Goal: Browse casually: Explore the website without a specific task or goal

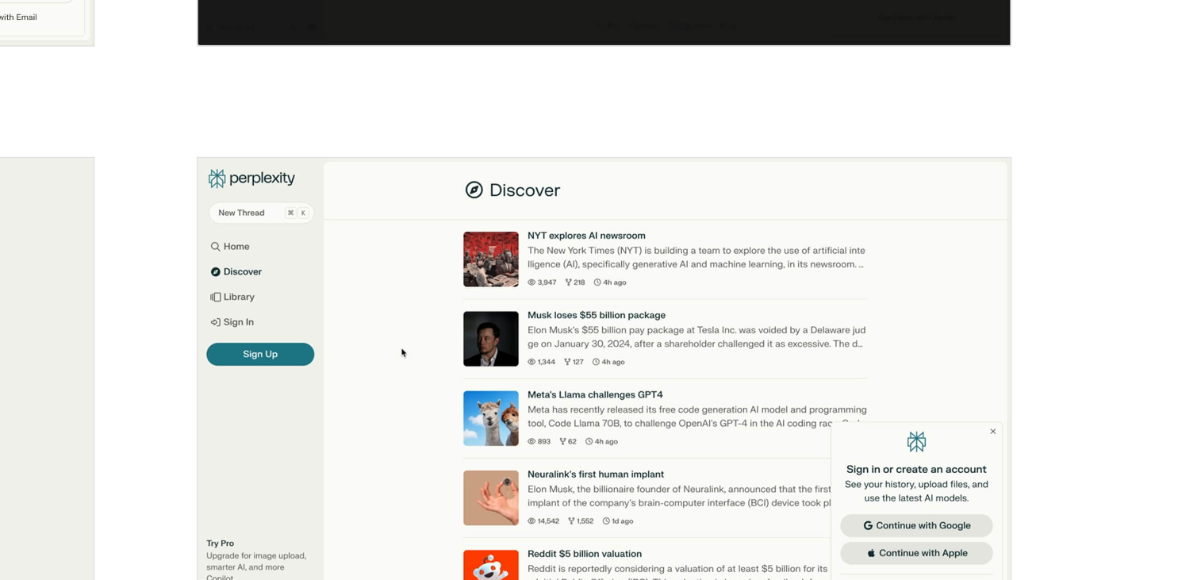
scroll to position [480, 0]
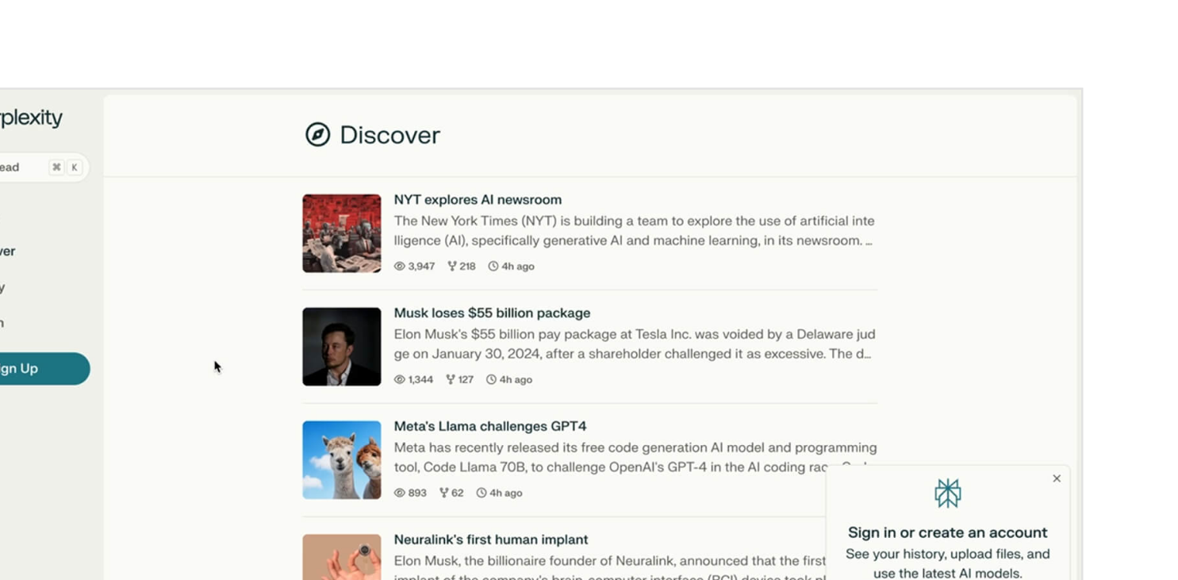
click at [1074, 382] on img "open lightbox" at bounding box center [855, 366] width 455 height 274
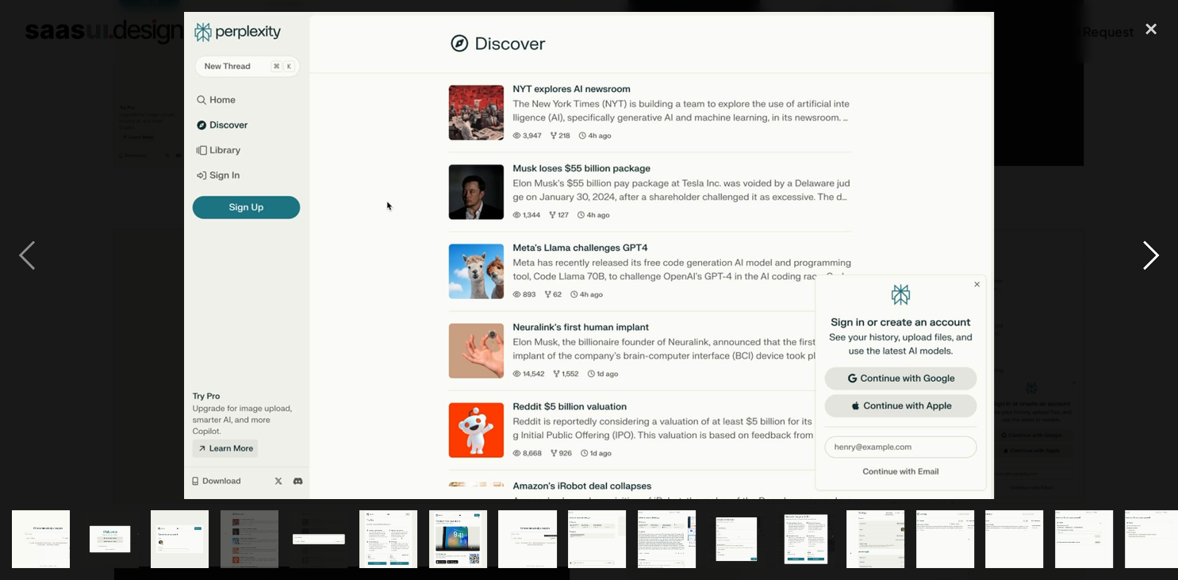
click at [1152, 245] on div "next image" at bounding box center [1151, 255] width 54 height 487
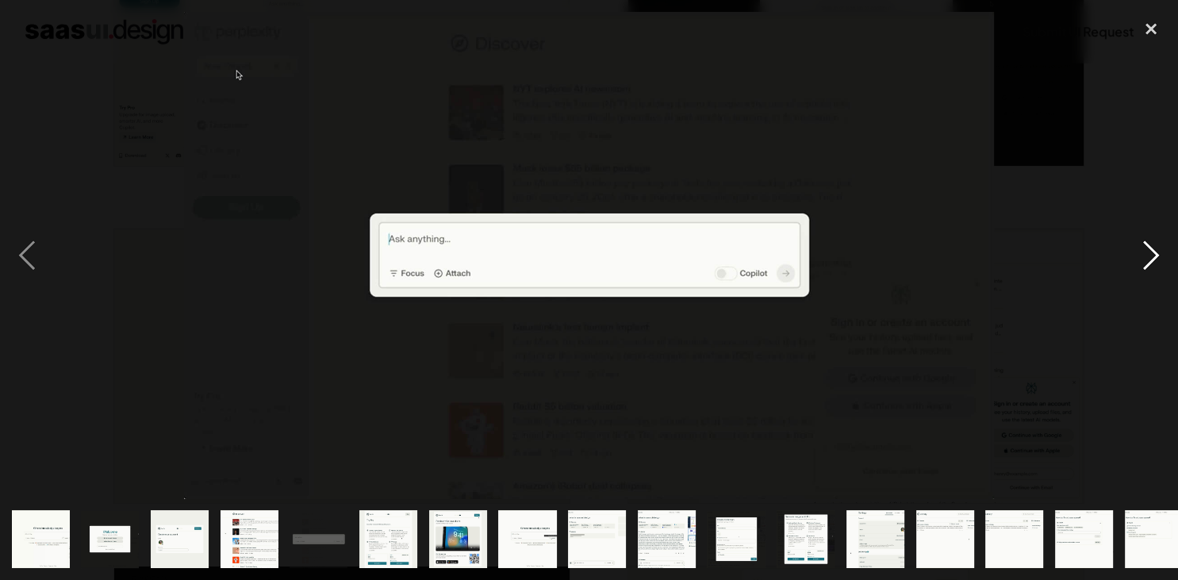
click at [1152, 245] on div "next image" at bounding box center [1151, 255] width 54 height 487
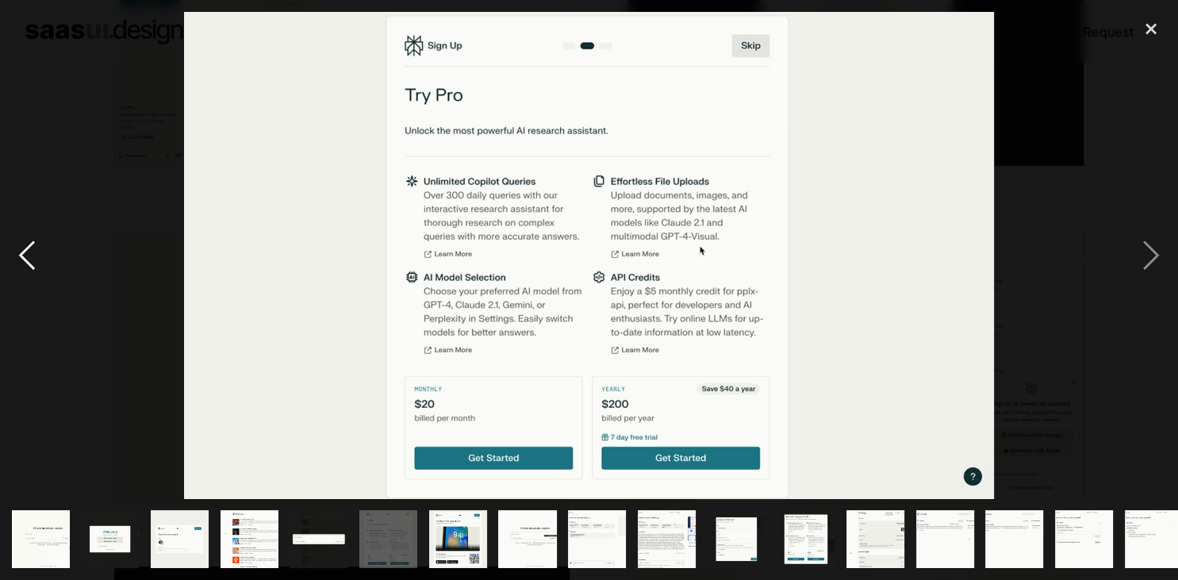
click at [27, 254] on div "previous image" at bounding box center [27, 255] width 54 height 487
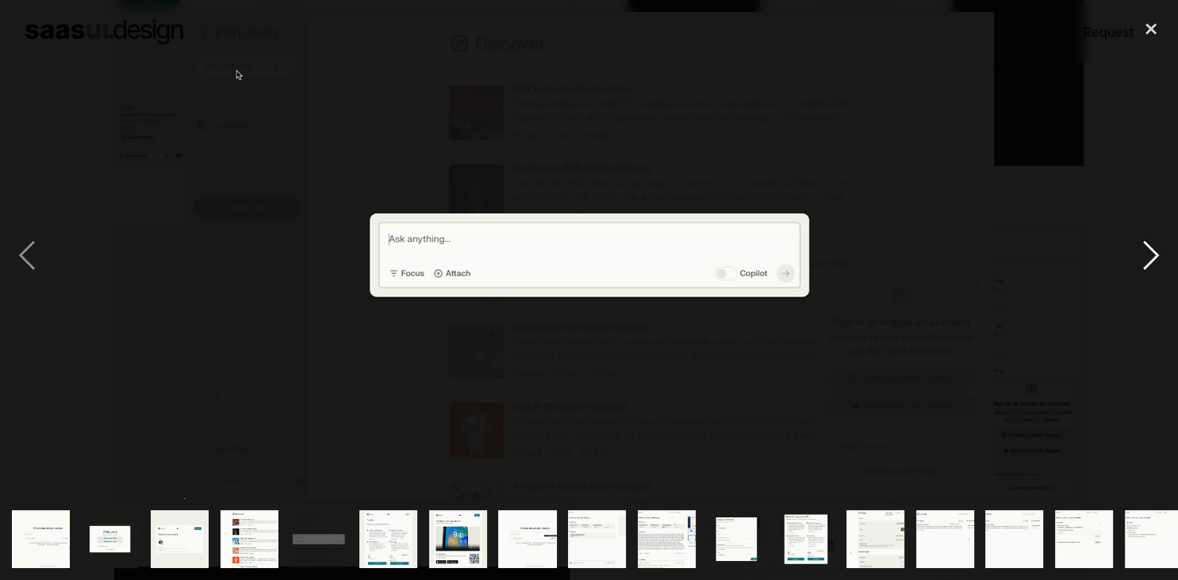
click at [1149, 252] on div "next image" at bounding box center [1151, 255] width 54 height 487
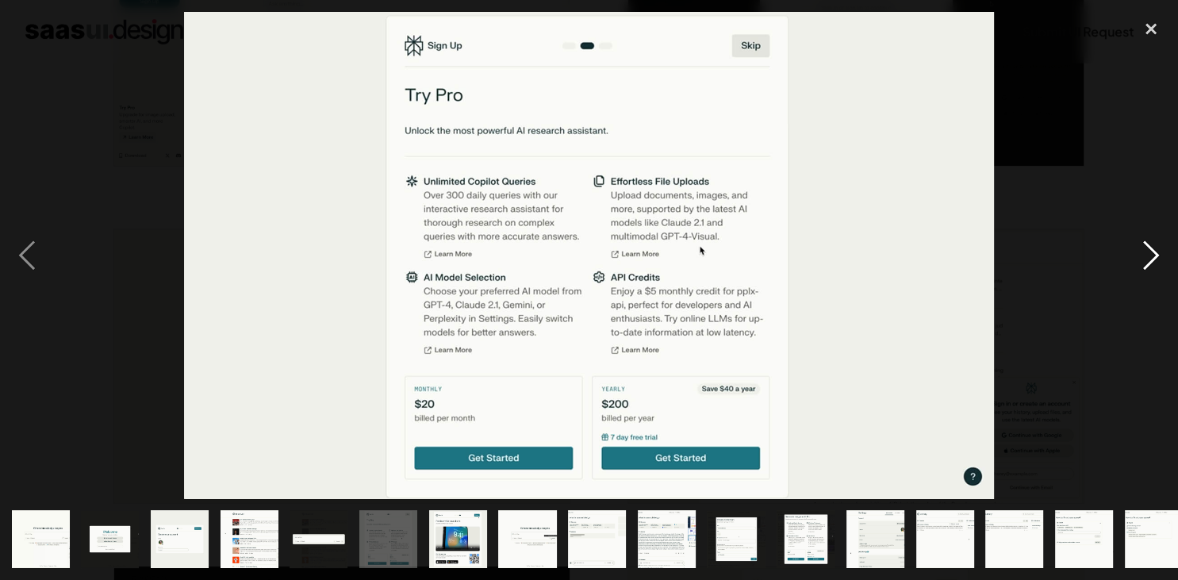
click at [1149, 252] on div "next image" at bounding box center [1151, 255] width 54 height 487
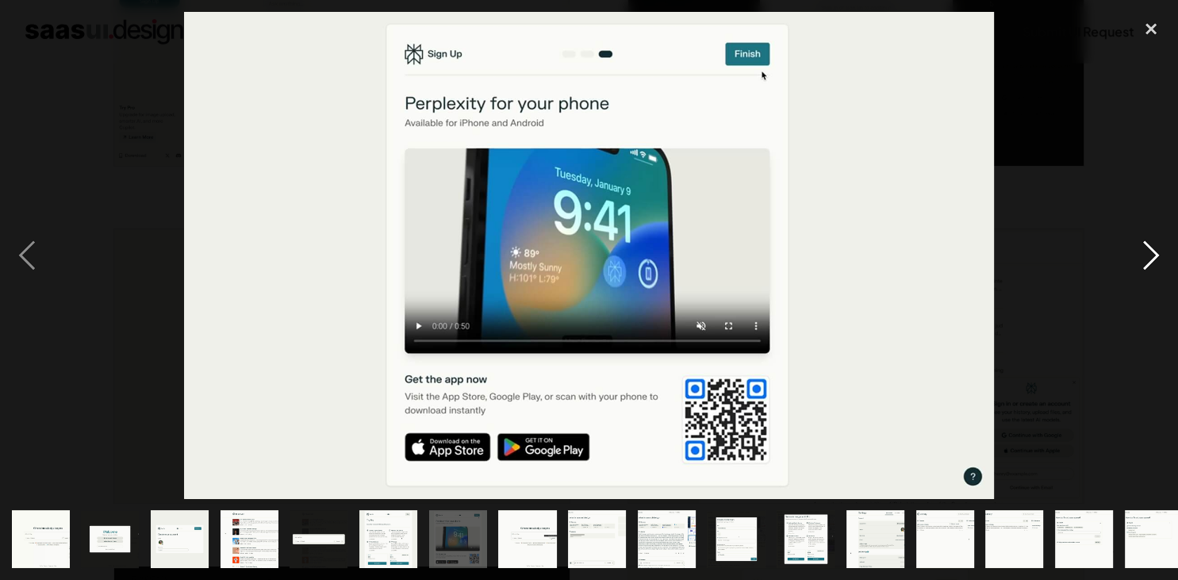
click at [1149, 252] on div "next image" at bounding box center [1151, 255] width 54 height 487
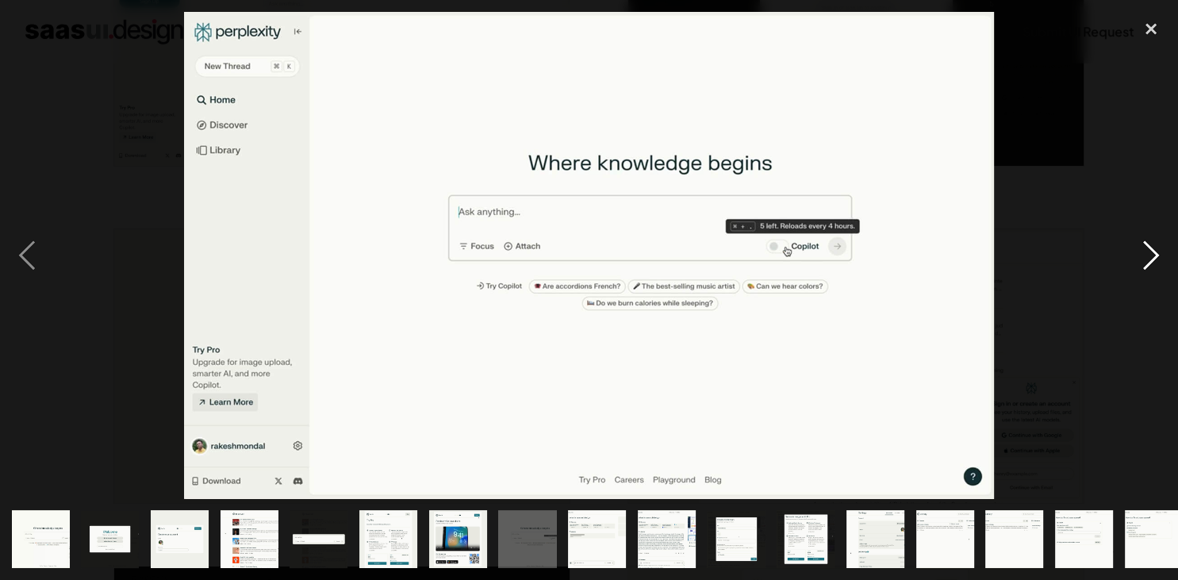
click at [1149, 252] on div "next image" at bounding box center [1151, 255] width 54 height 487
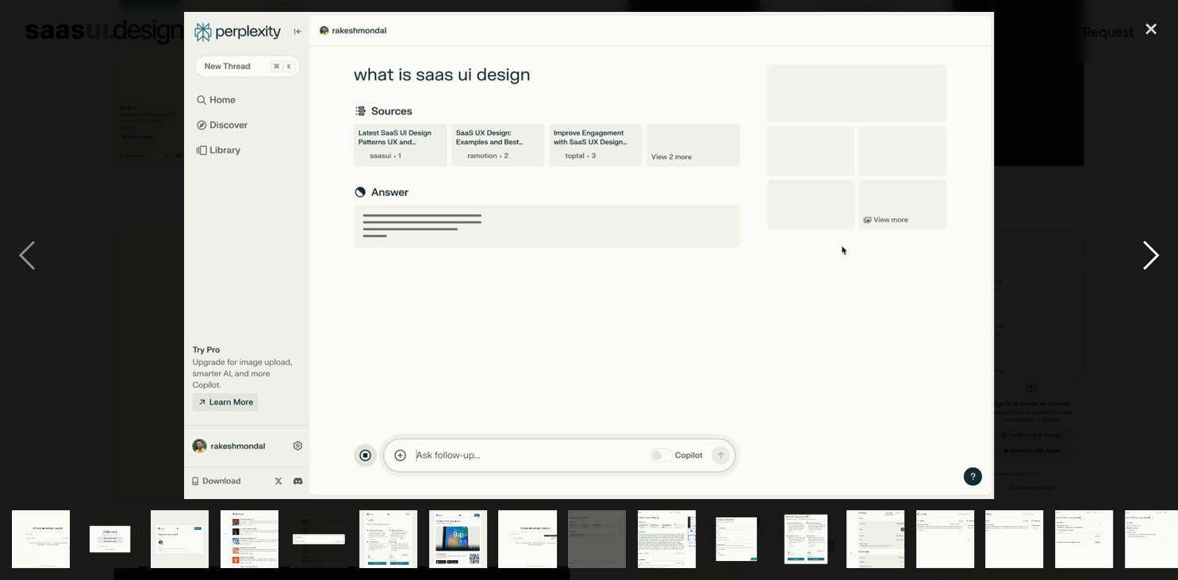
click at [1149, 252] on div "next image" at bounding box center [1151, 255] width 54 height 487
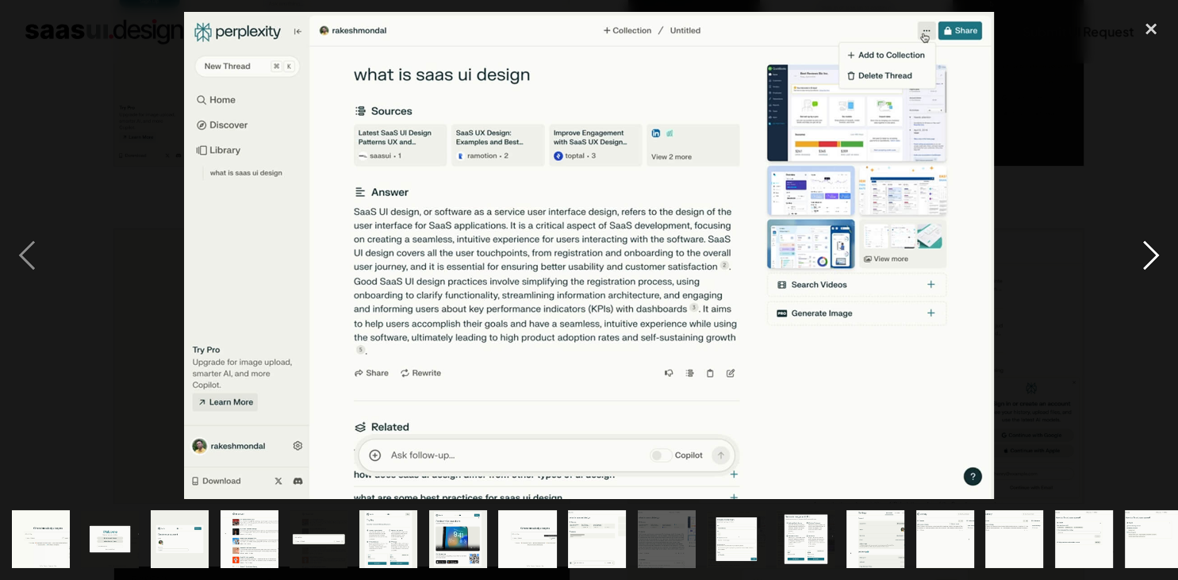
click at [1149, 252] on div "next image" at bounding box center [1151, 255] width 54 height 487
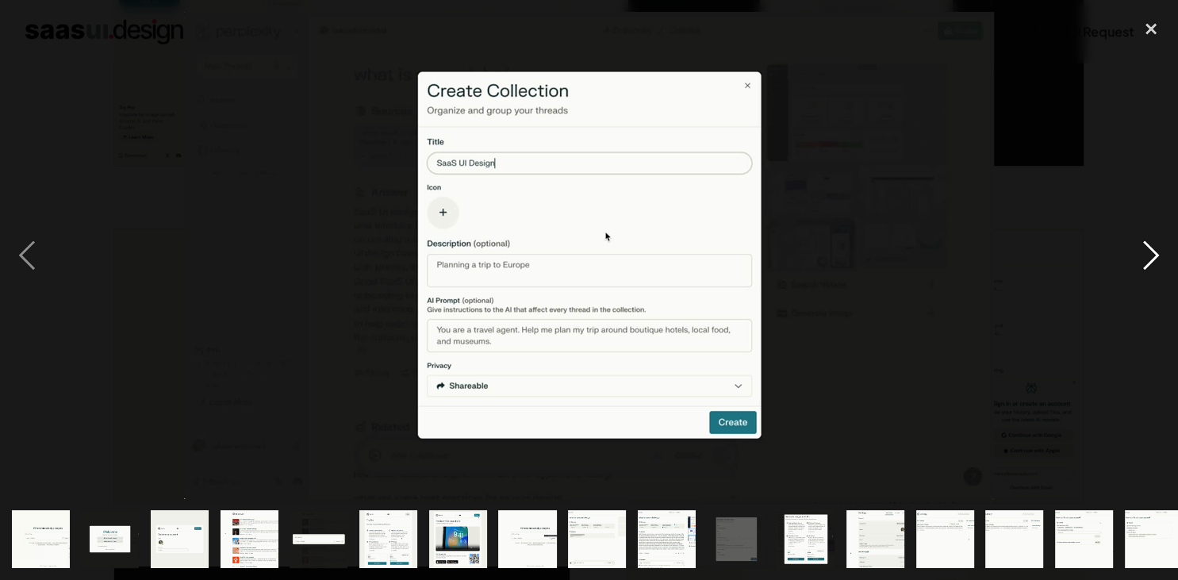
click at [1149, 252] on div "next image" at bounding box center [1151, 255] width 54 height 487
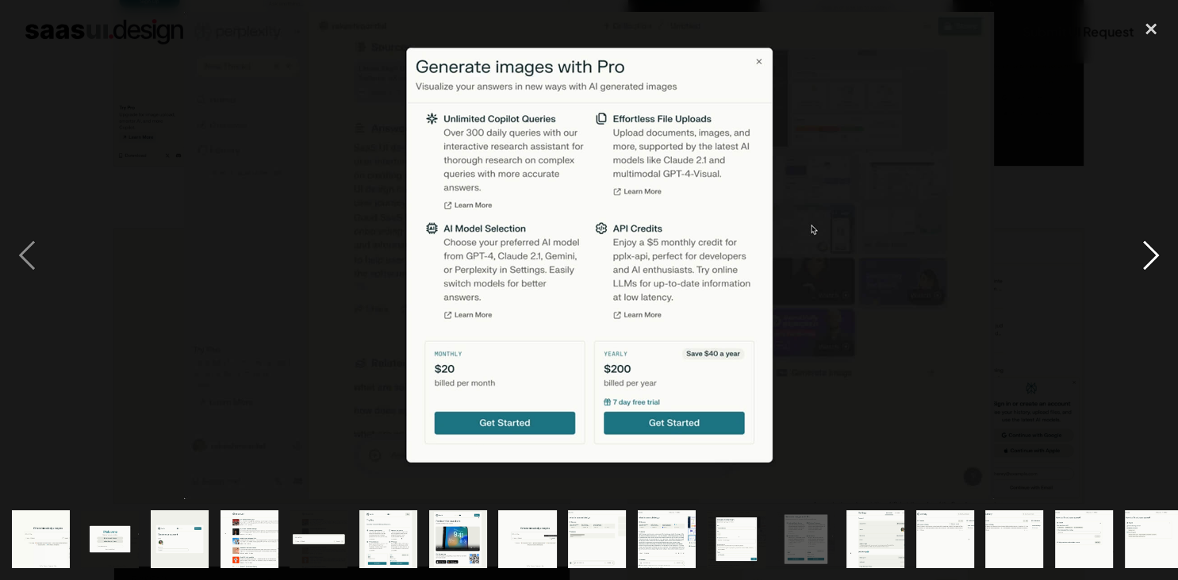
click at [1149, 252] on div "next image" at bounding box center [1151, 255] width 54 height 487
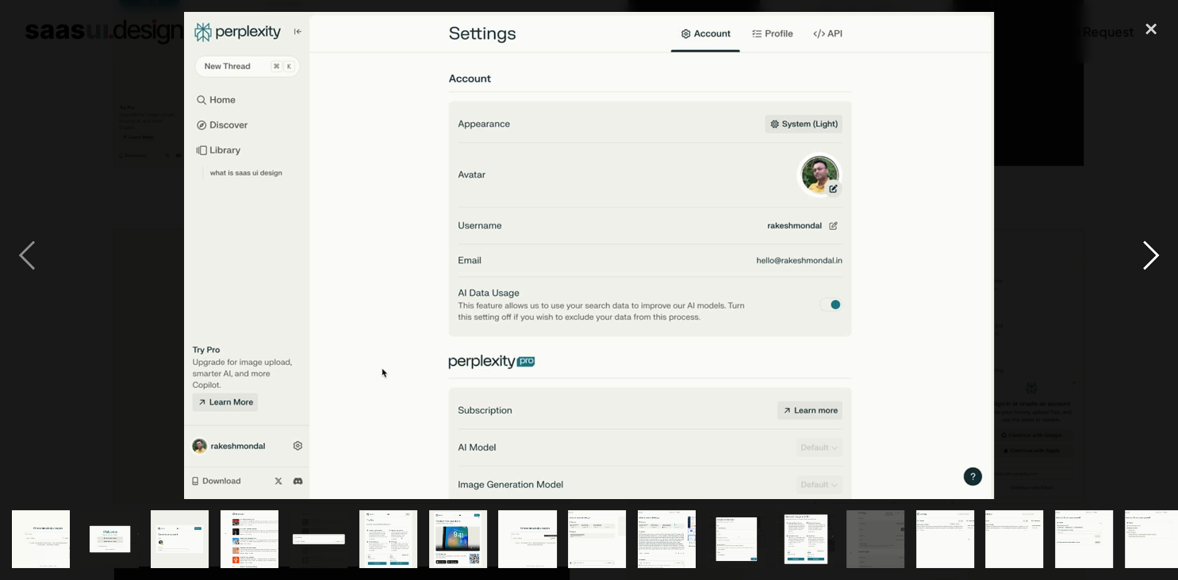
click at [1149, 252] on div "next image" at bounding box center [1151, 255] width 54 height 487
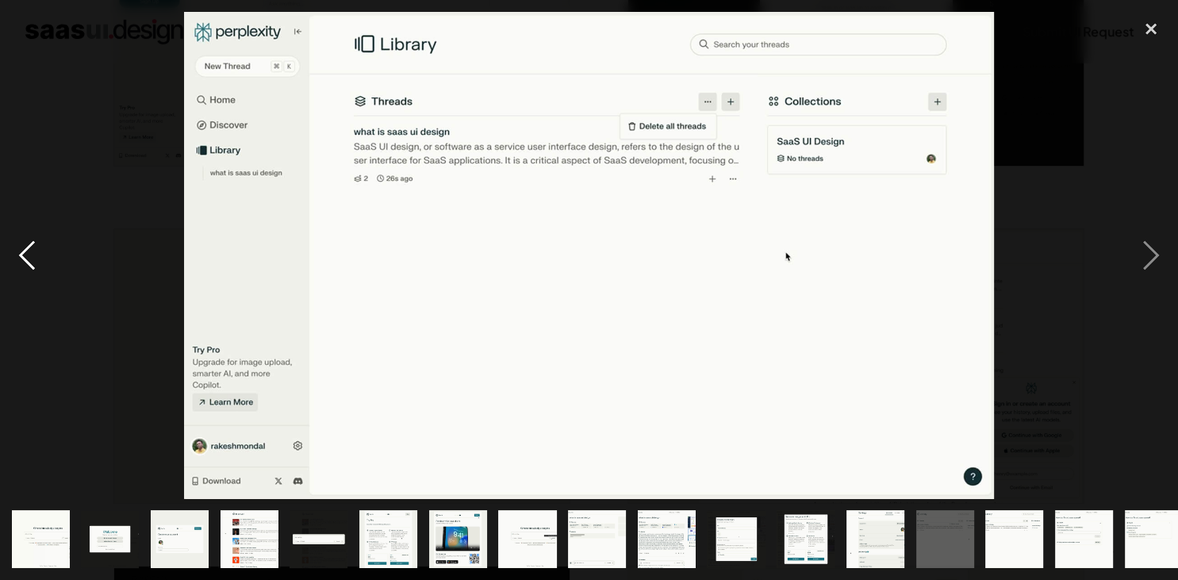
click at [21, 246] on div "previous image" at bounding box center [27, 255] width 54 height 487
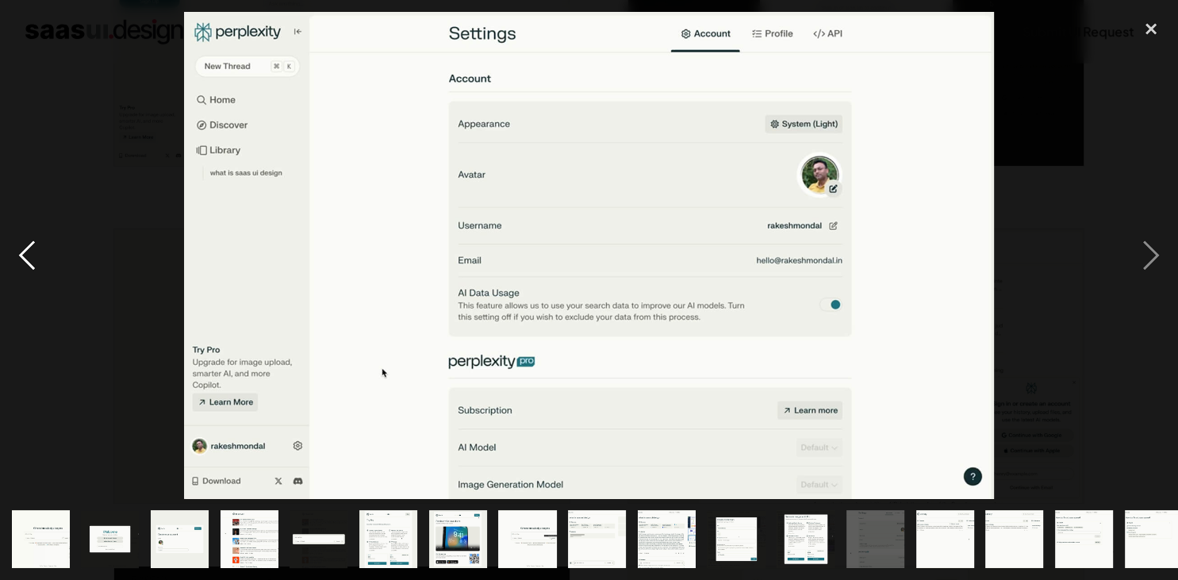
click at [21, 246] on div "previous image" at bounding box center [27, 255] width 54 height 487
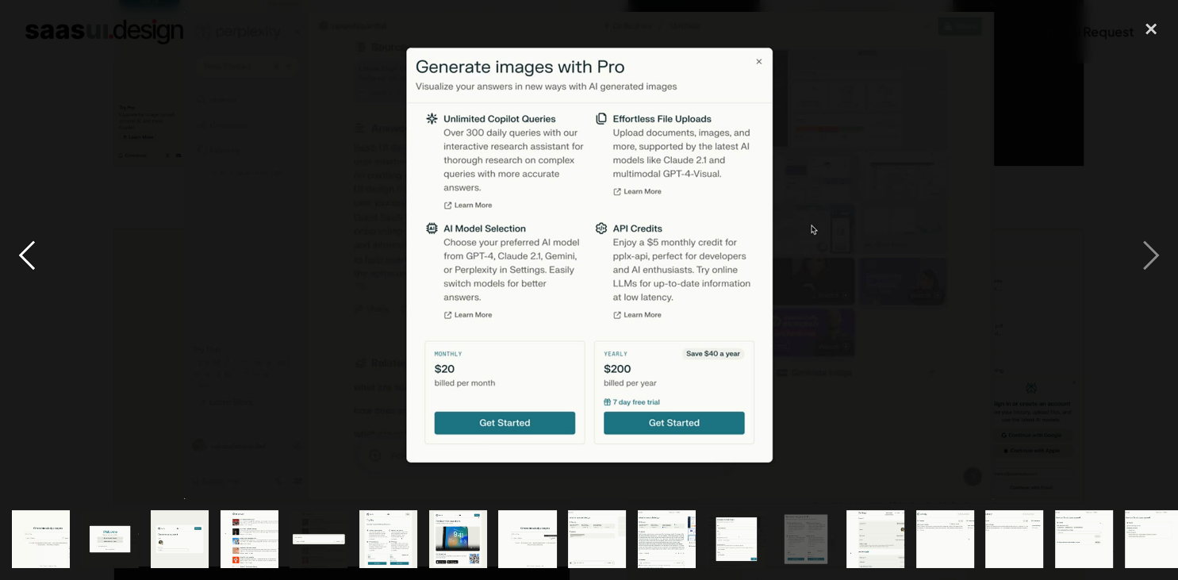
click at [21, 246] on div "previous image" at bounding box center [27, 255] width 54 height 487
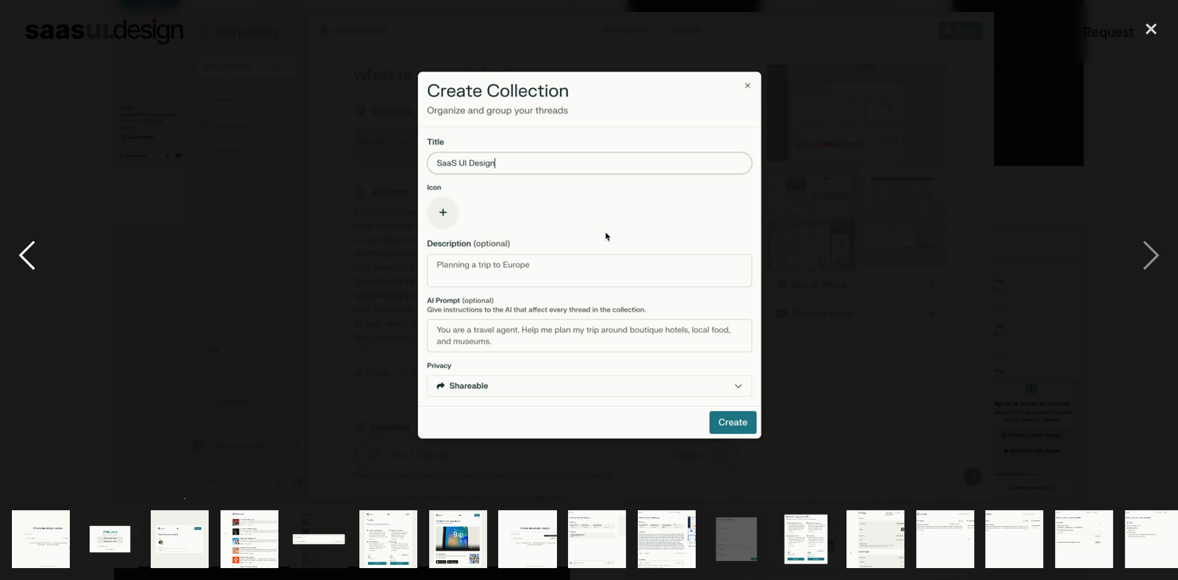
click at [21, 246] on div "previous image" at bounding box center [27, 255] width 54 height 487
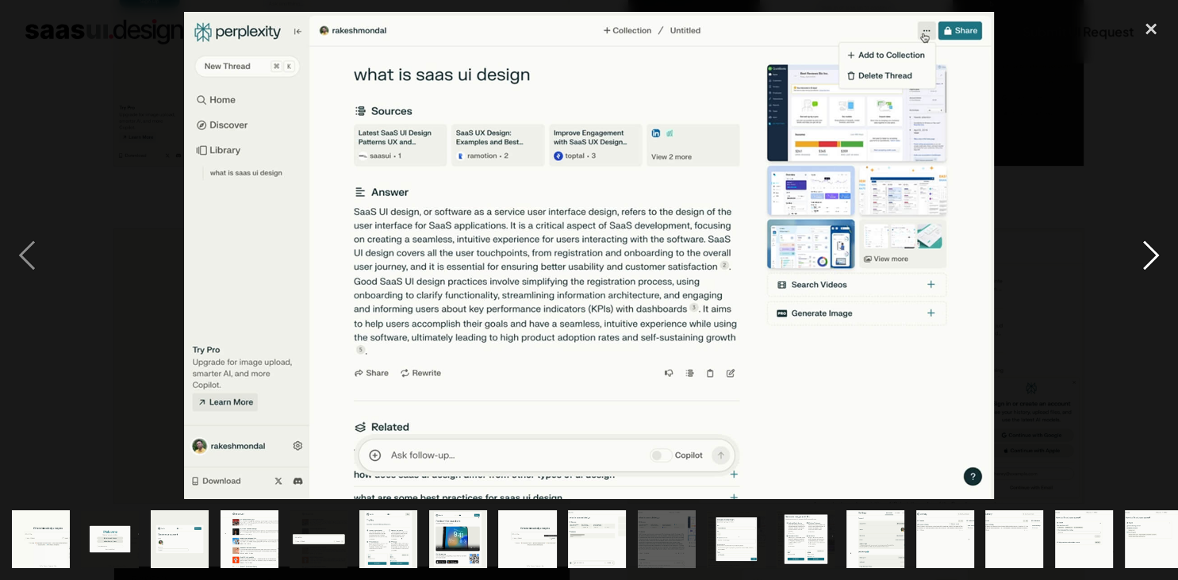
click at [1150, 264] on div "next image" at bounding box center [1151, 255] width 54 height 487
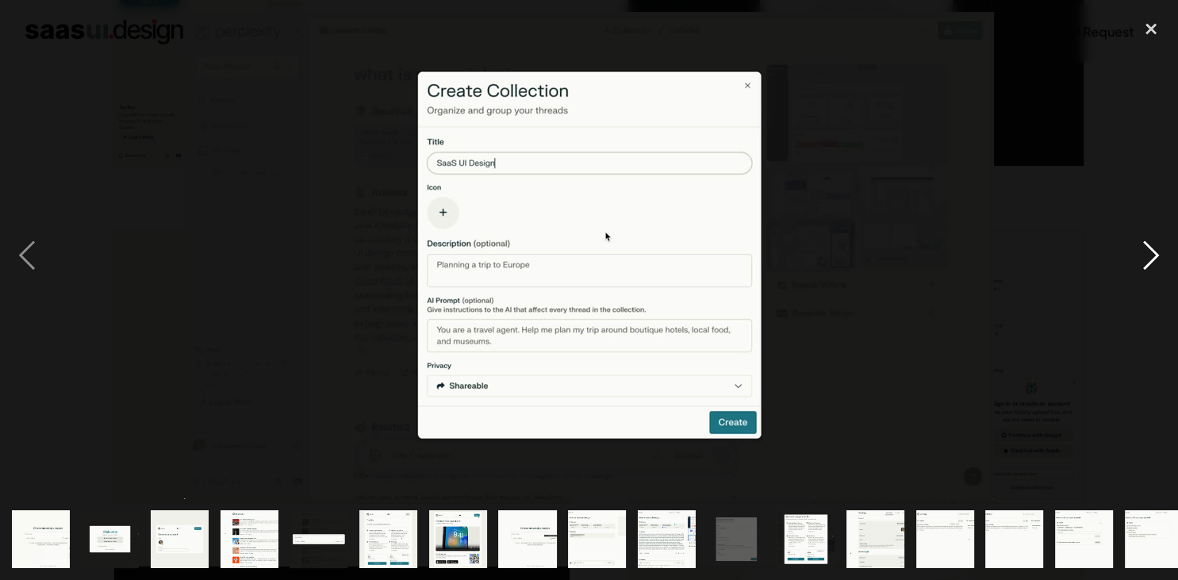
click at [1150, 264] on div "next image" at bounding box center [1151, 255] width 54 height 487
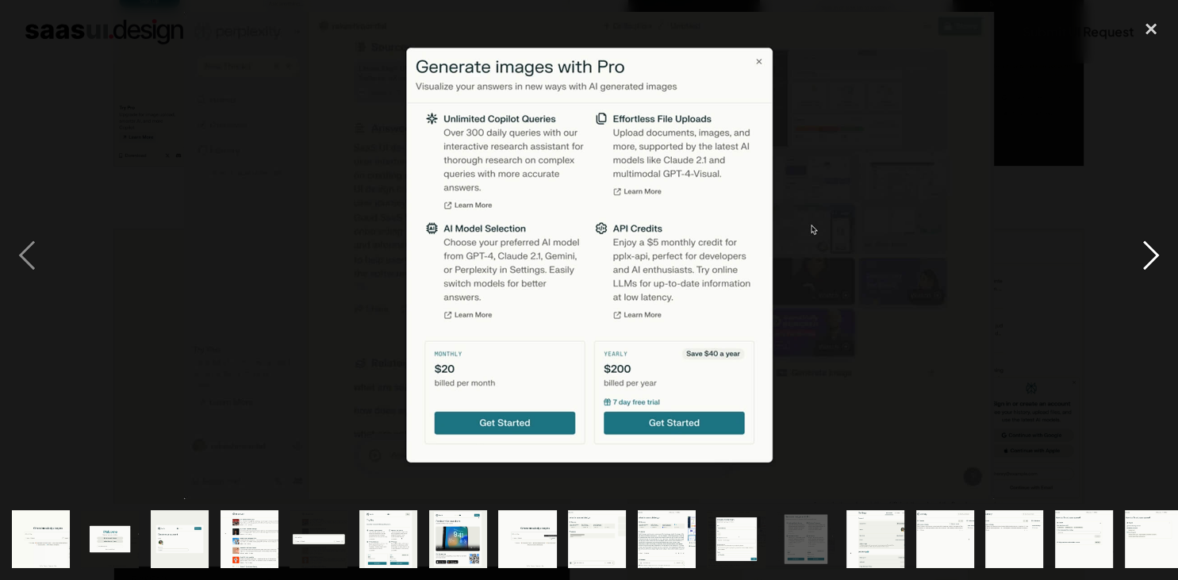
click at [1150, 264] on div "next image" at bounding box center [1151, 255] width 54 height 487
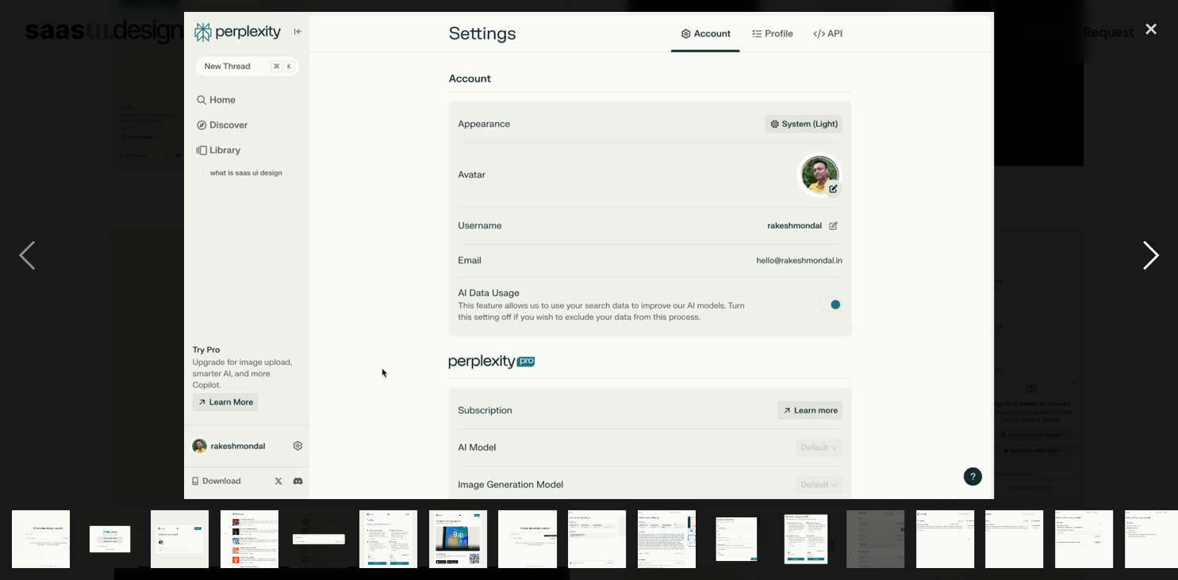
click at [1150, 264] on div "next image" at bounding box center [1151, 255] width 54 height 487
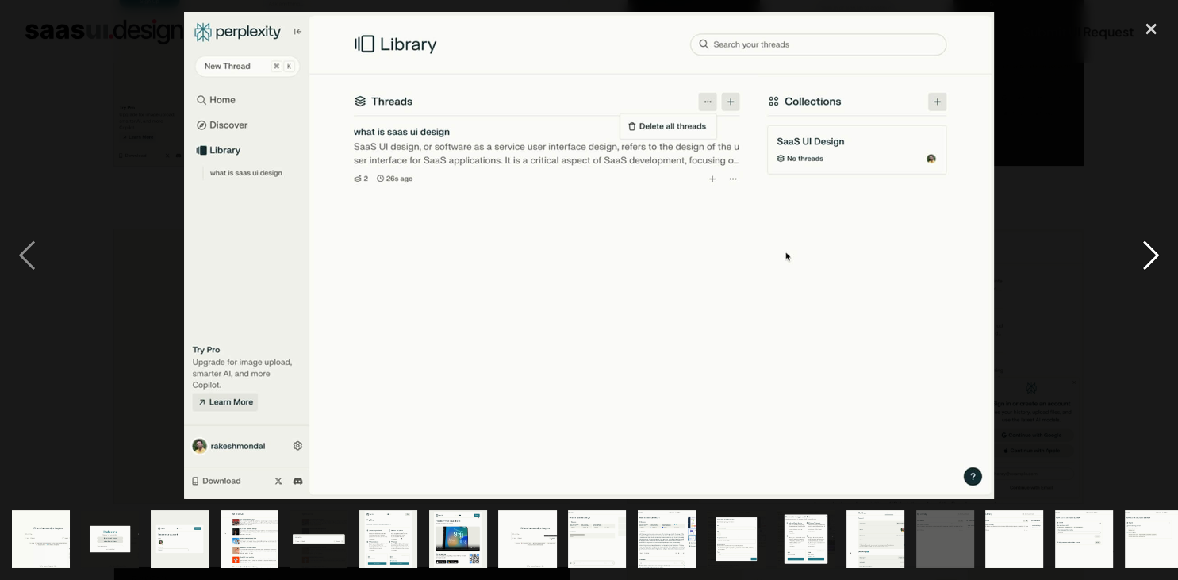
click at [1150, 264] on div "next image" at bounding box center [1151, 255] width 54 height 487
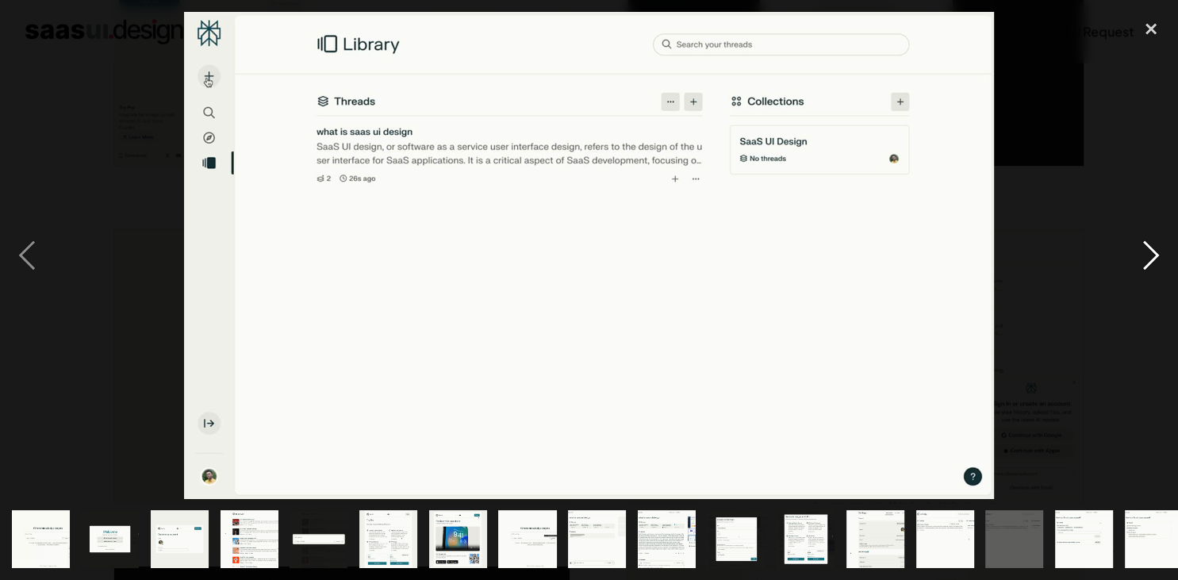
click at [1151, 246] on div "next image" at bounding box center [1151, 255] width 54 height 487
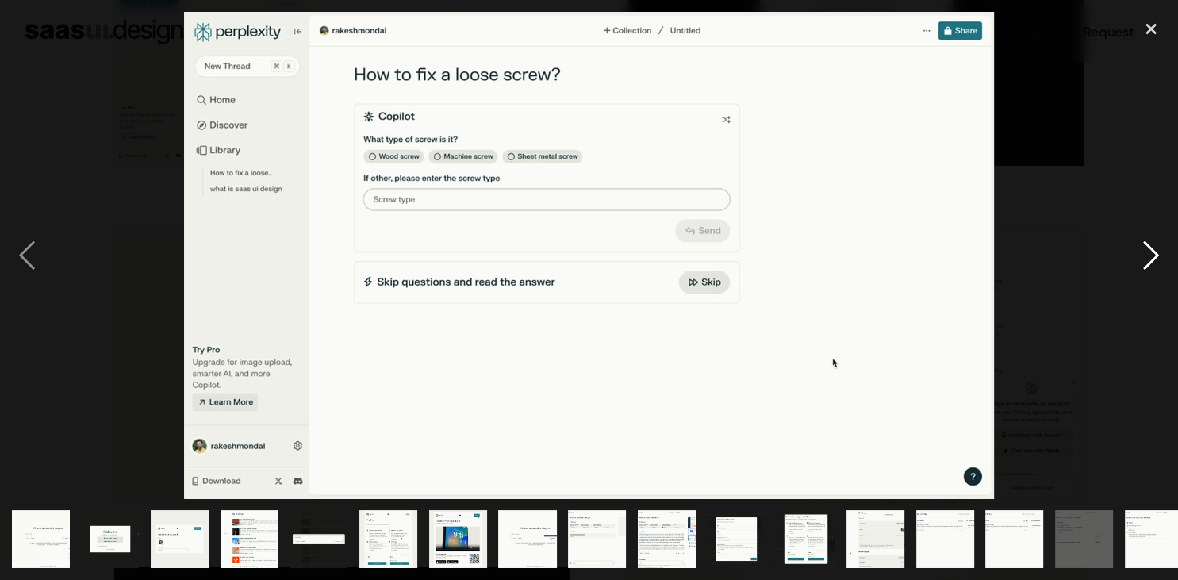
click at [1151, 246] on div "next image" at bounding box center [1151, 255] width 54 height 487
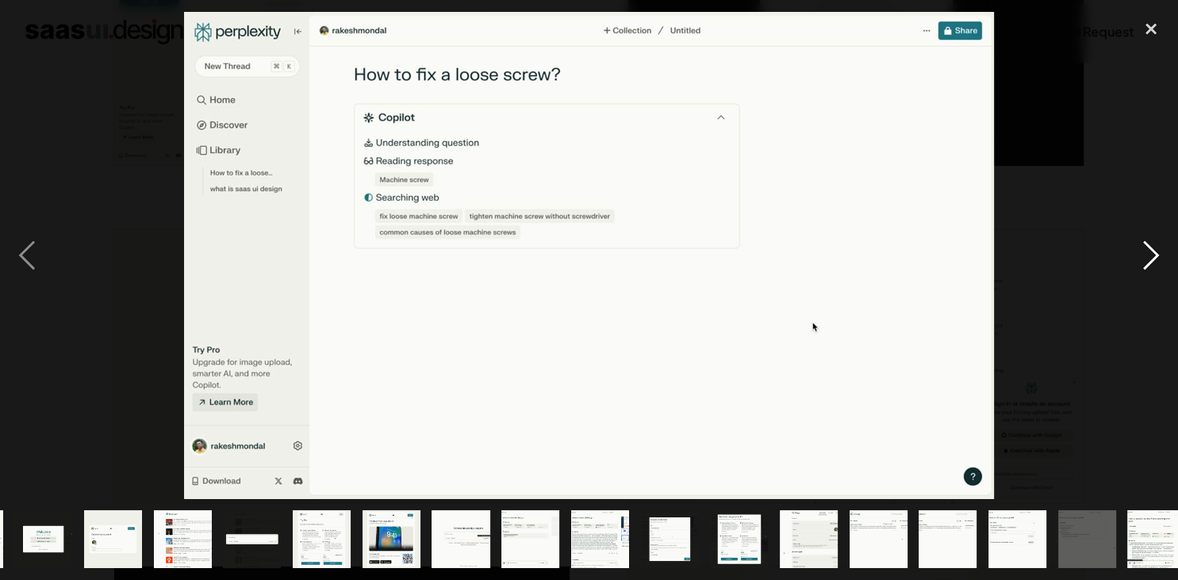
scroll to position [0, 86]
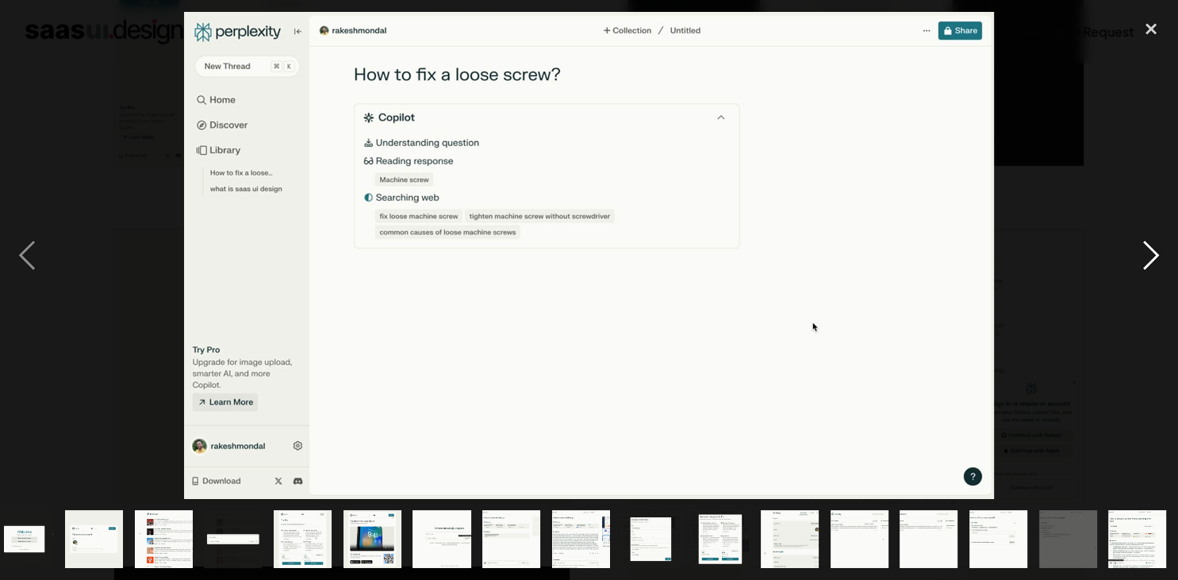
click at [1151, 246] on div "next image" at bounding box center [1151, 255] width 54 height 487
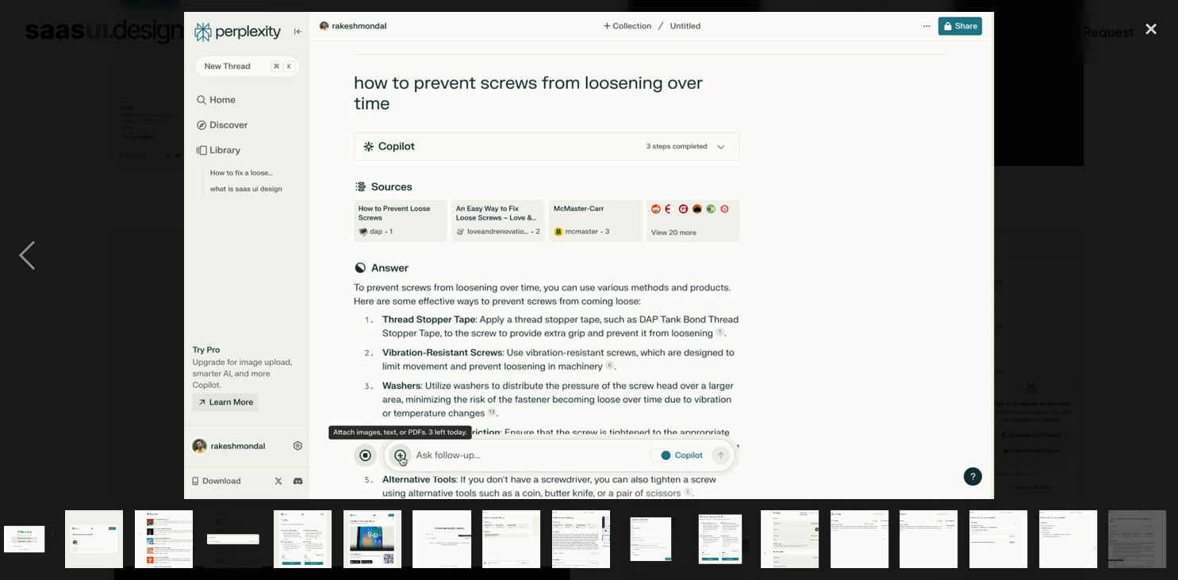
click at [1151, 246] on div "next image" at bounding box center [1151, 255] width 54 height 487
click at [27, 253] on div "previous image" at bounding box center [27, 255] width 54 height 487
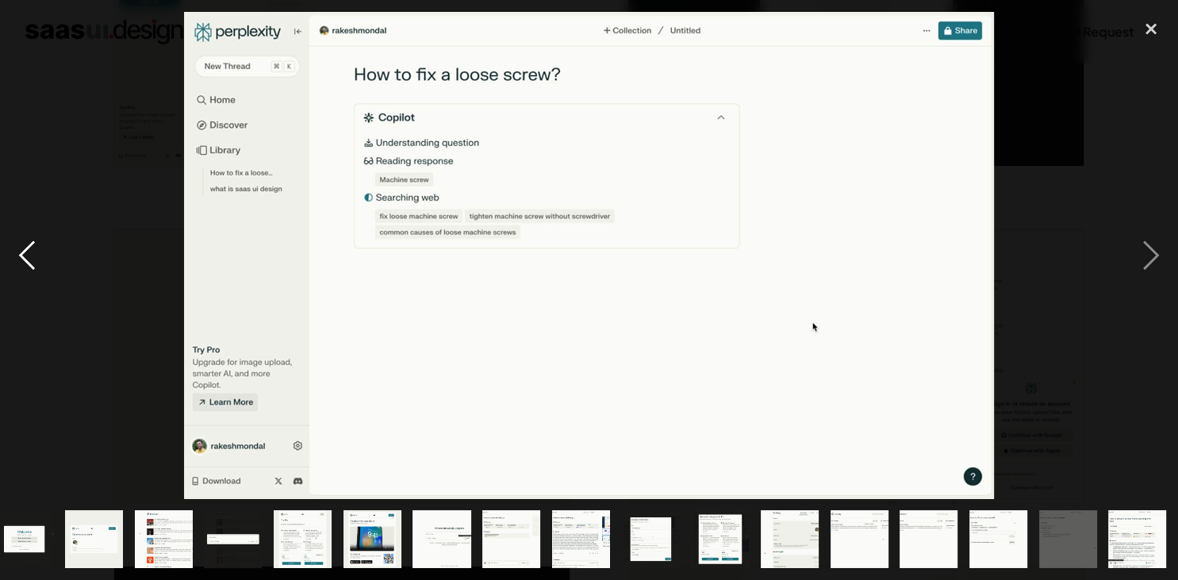
click at [27, 253] on div "previous image" at bounding box center [27, 255] width 54 height 487
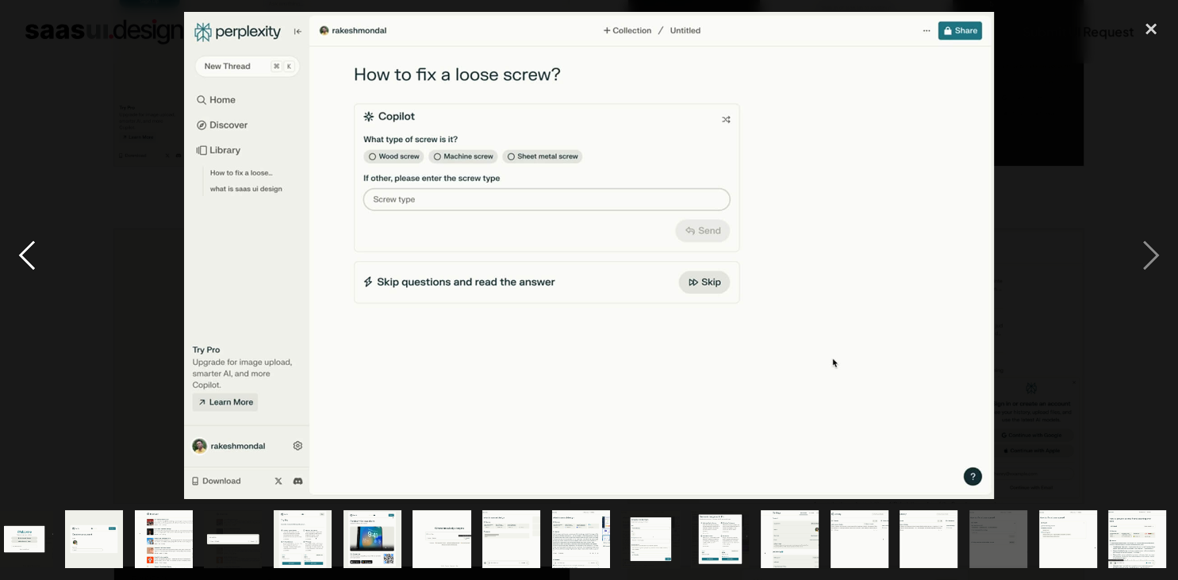
click at [27, 253] on div "previous image" at bounding box center [27, 255] width 54 height 487
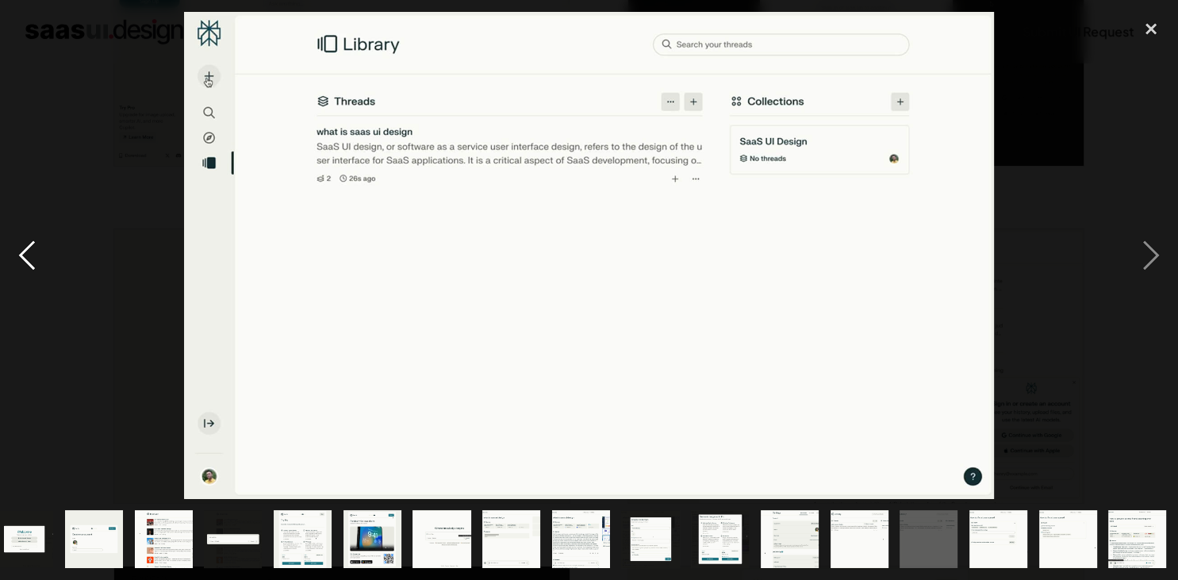
click at [27, 253] on div "previous image" at bounding box center [27, 255] width 54 height 487
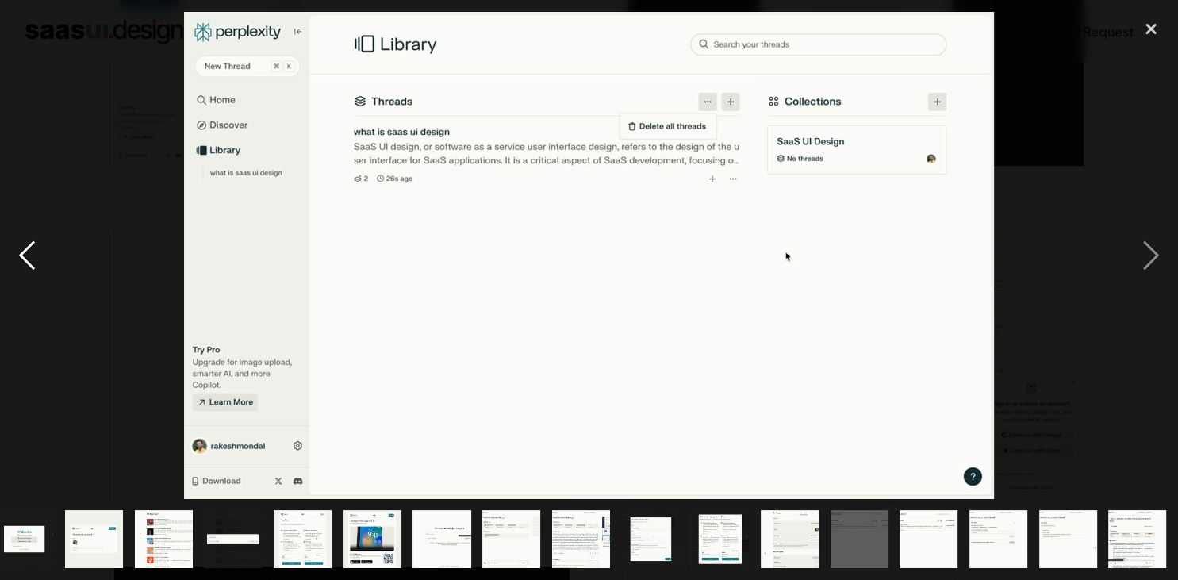
click at [27, 253] on div "previous image" at bounding box center [27, 255] width 54 height 487
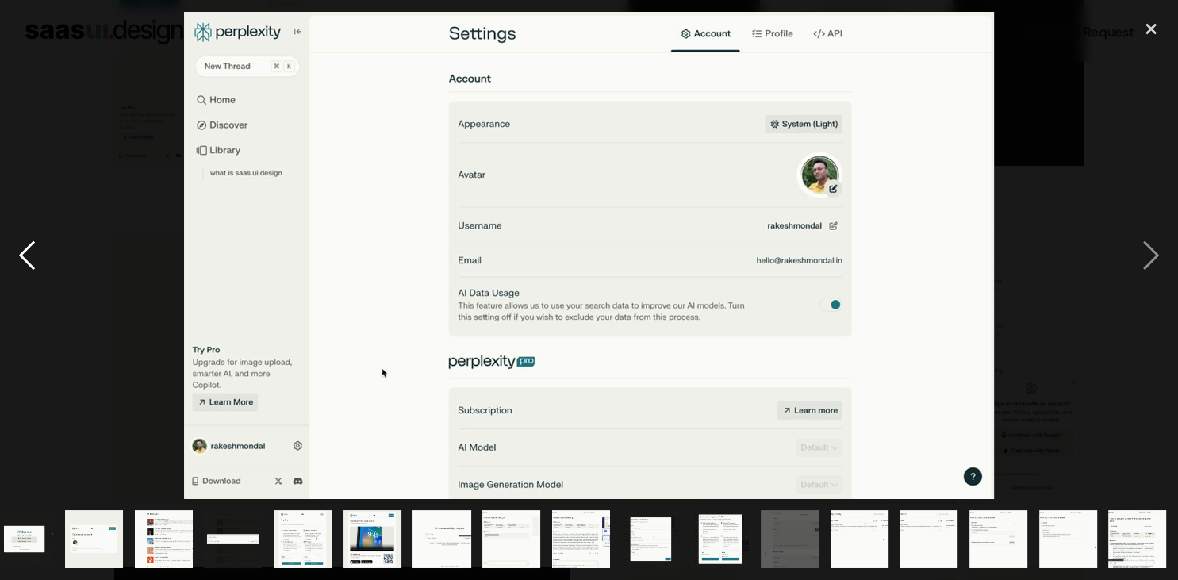
click at [27, 253] on div "previous image" at bounding box center [27, 255] width 54 height 487
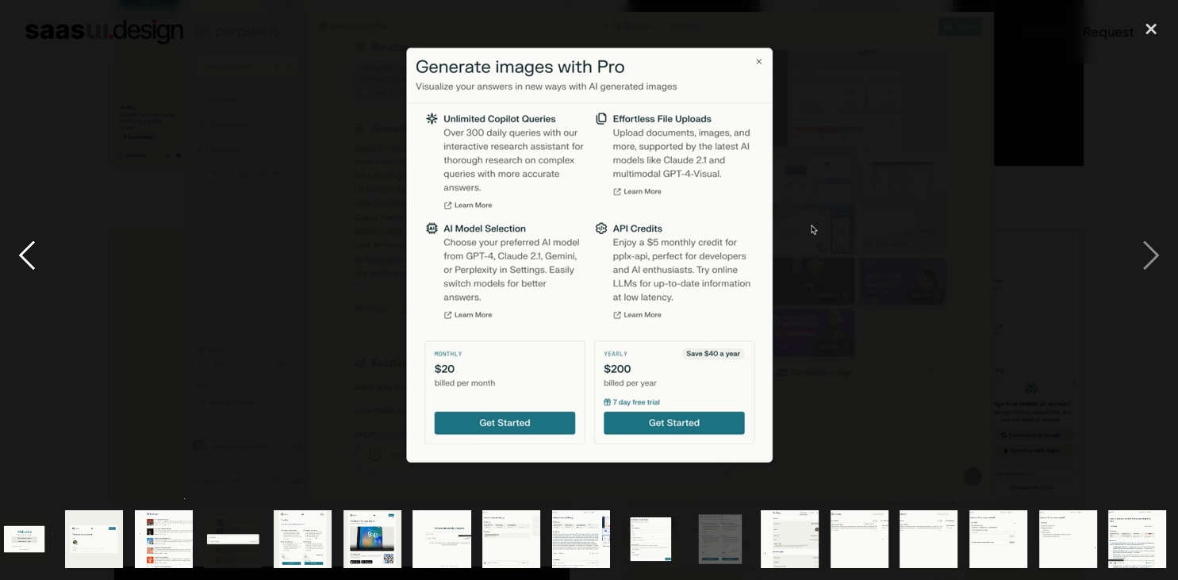
click at [27, 248] on div "previous image" at bounding box center [27, 255] width 54 height 487
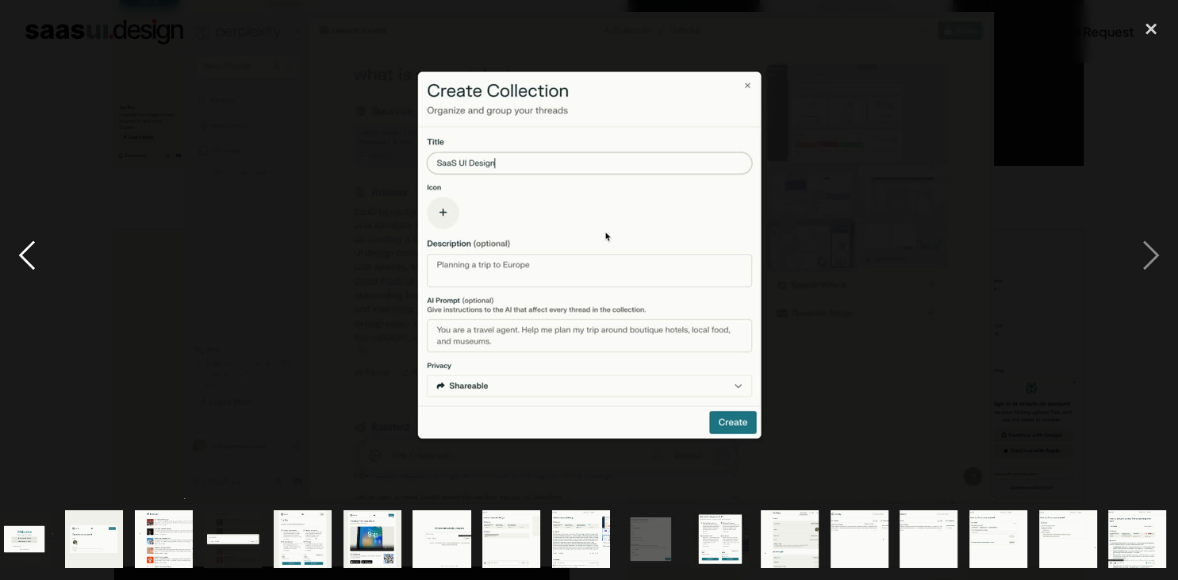
click at [27, 248] on div "previous image" at bounding box center [27, 255] width 54 height 487
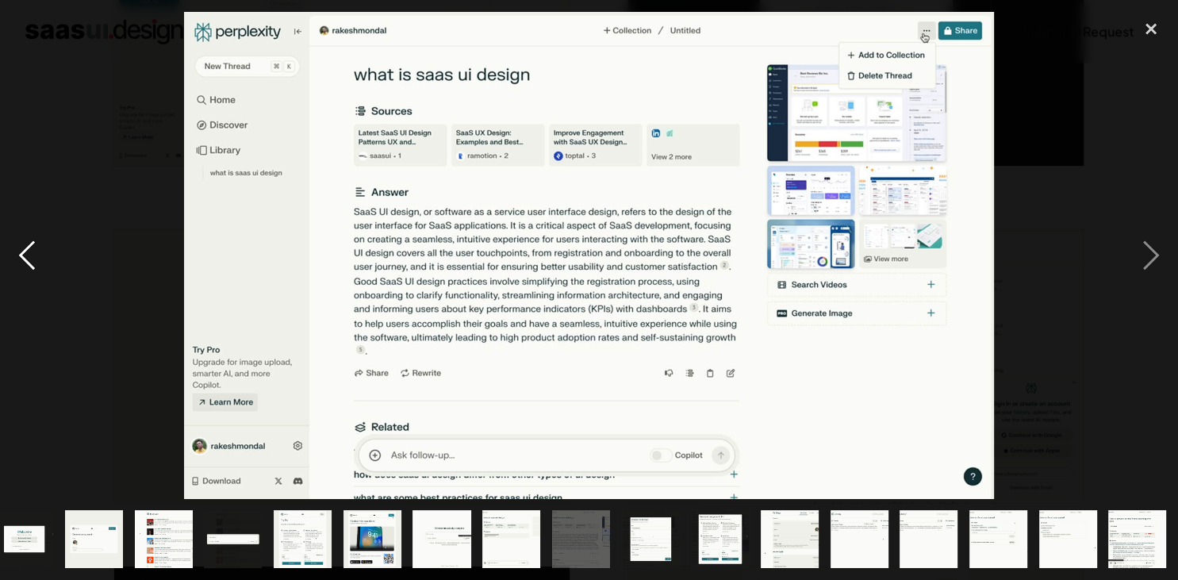
click at [29, 262] on div "previous image" at bounding box center [27, 255] width 54 height 487
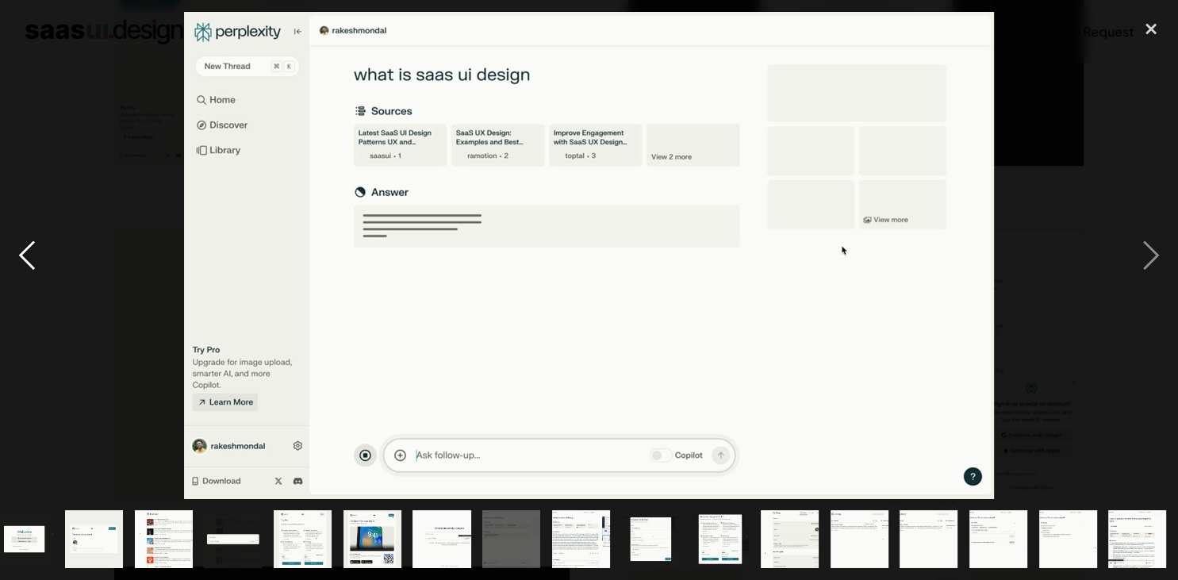
click at [29, 262] on div "previous image" at bounding box center [27, 255] width 54 height 487
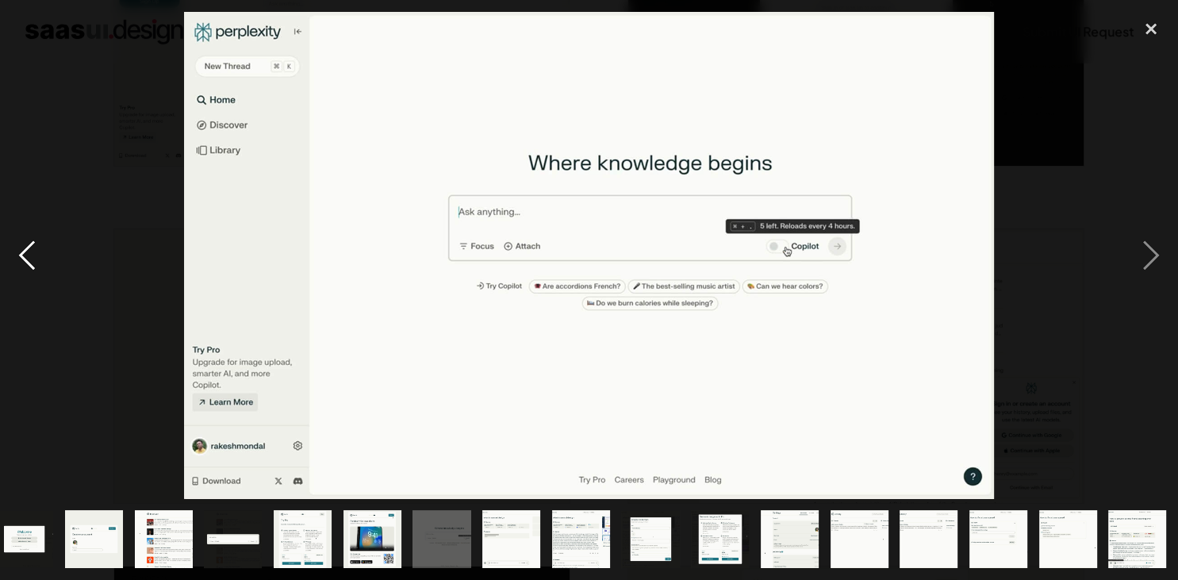
click at [37, 266] on div "previous image" at bounding box center [27, 255] width 54 height 487
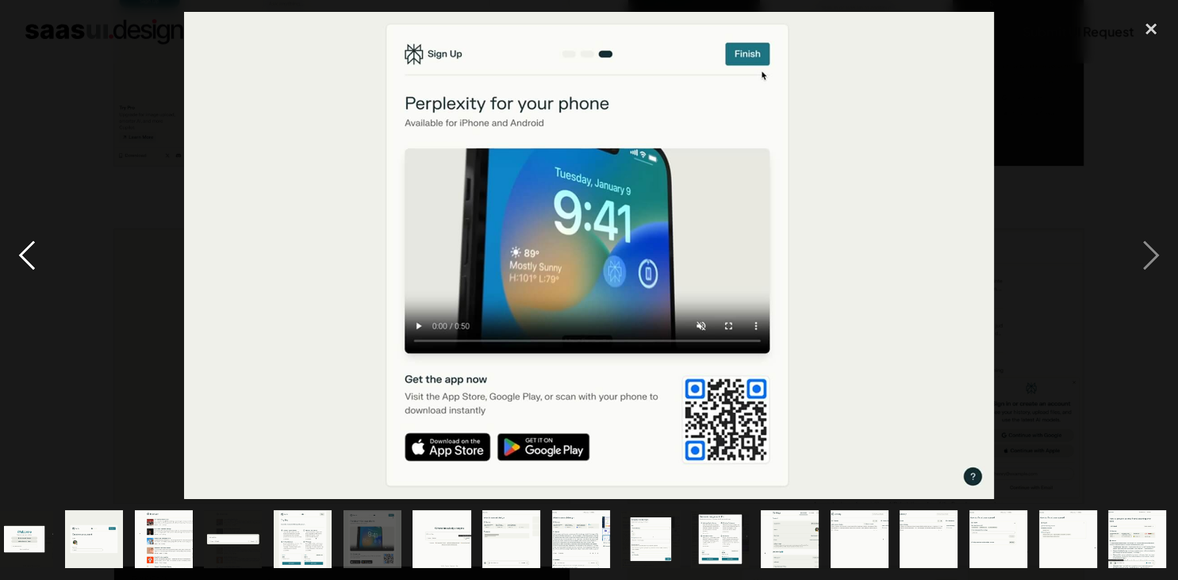
click at [37, 266] on div "previous image" at bounding box center [27, 255] width 54 height 487
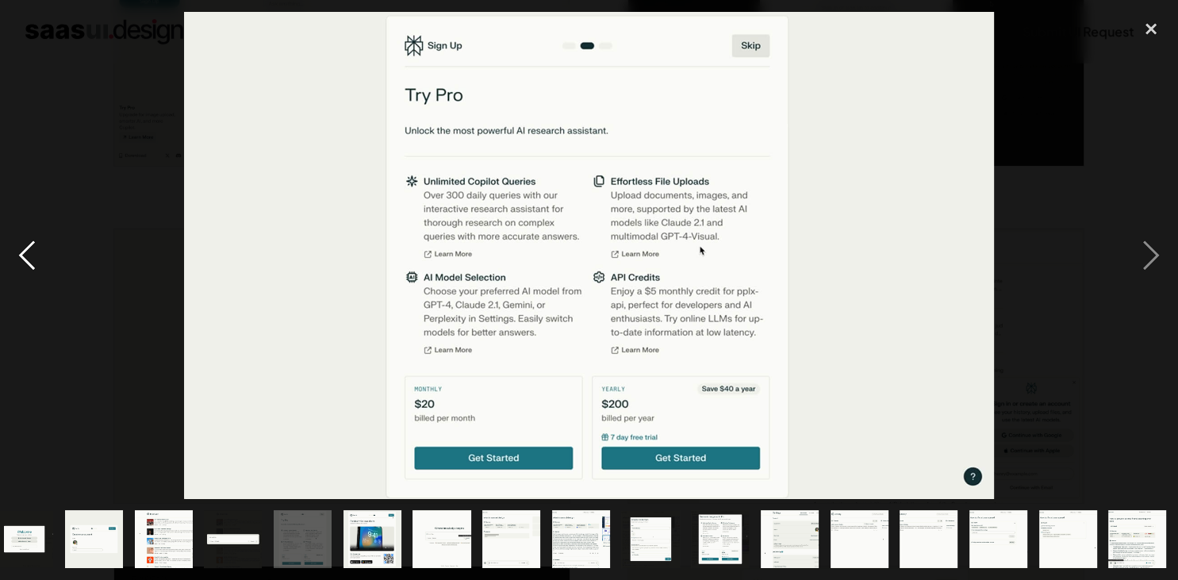
click at [37, 266] on div "previous image" at bounding box center [27, 255] width 54 height 487
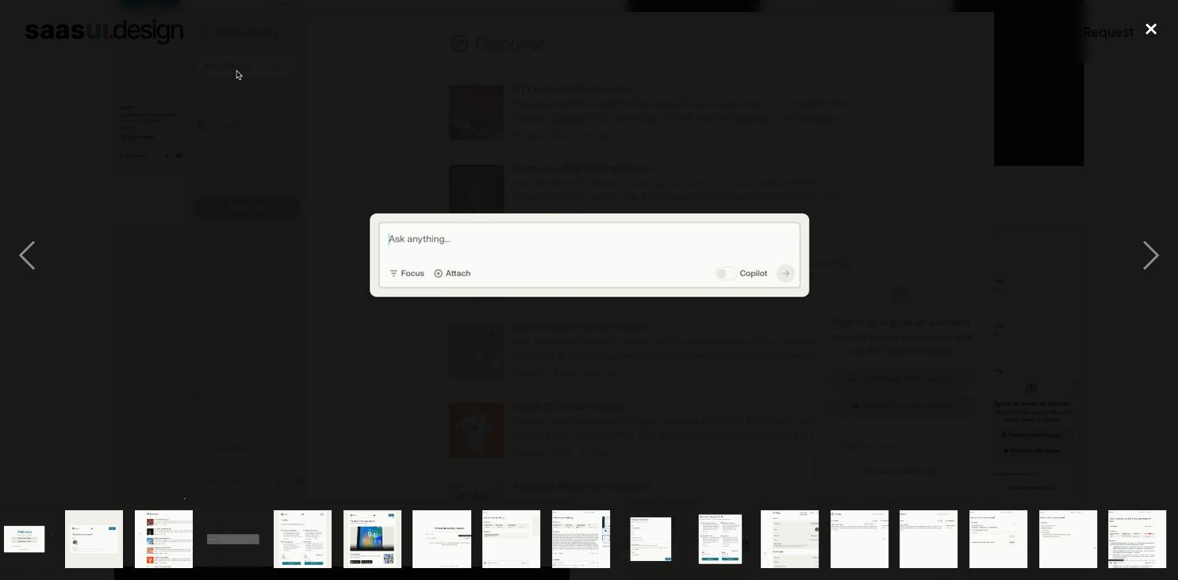
click at [1152, 27] on div "close lightbox" at bounding box center [1151, 29] width 54 height 35
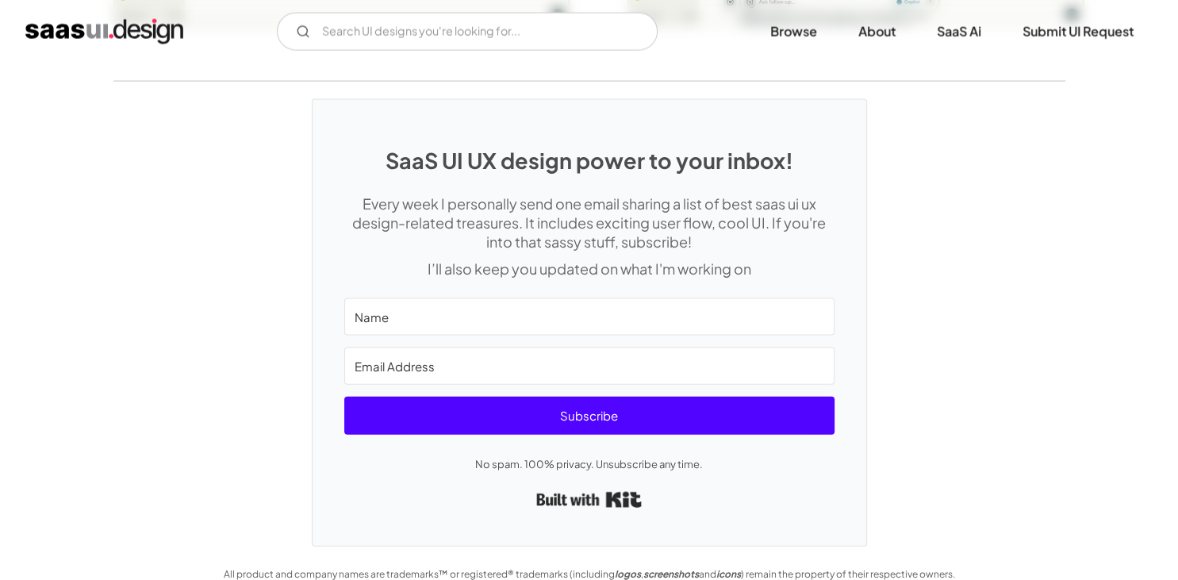
scroll to position [3314, 0]
